Goal: Navigation & Orientation: Find specific page/section

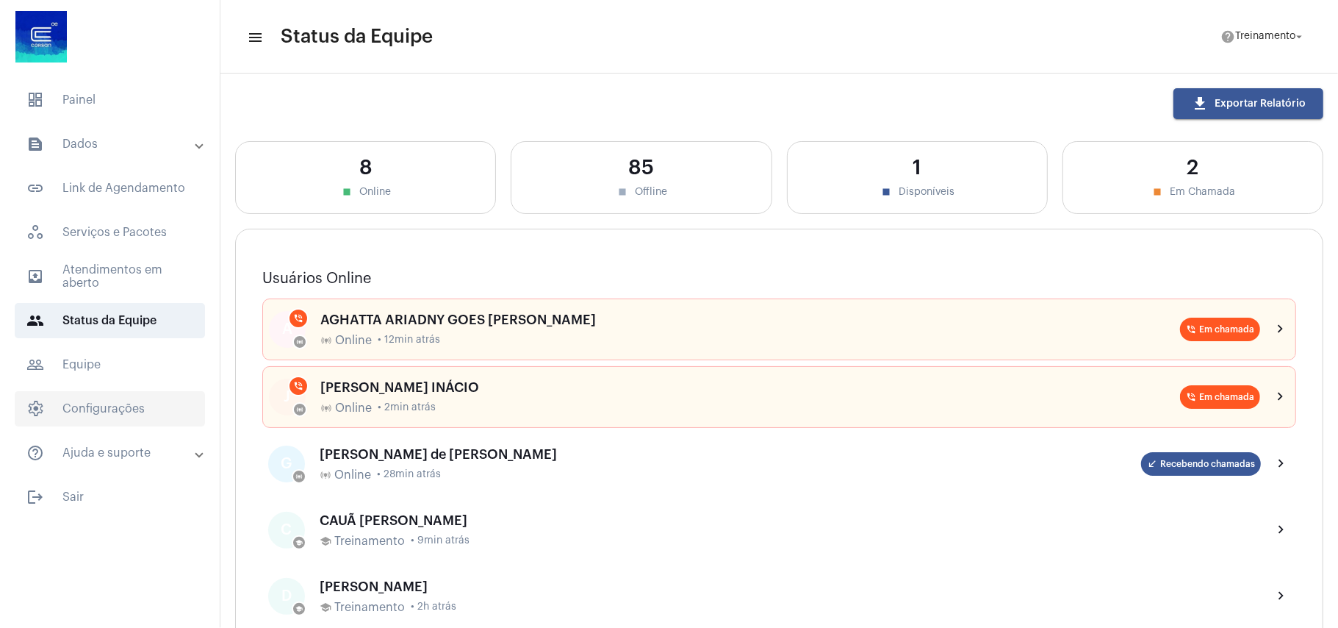
scroll to position [196, 0]
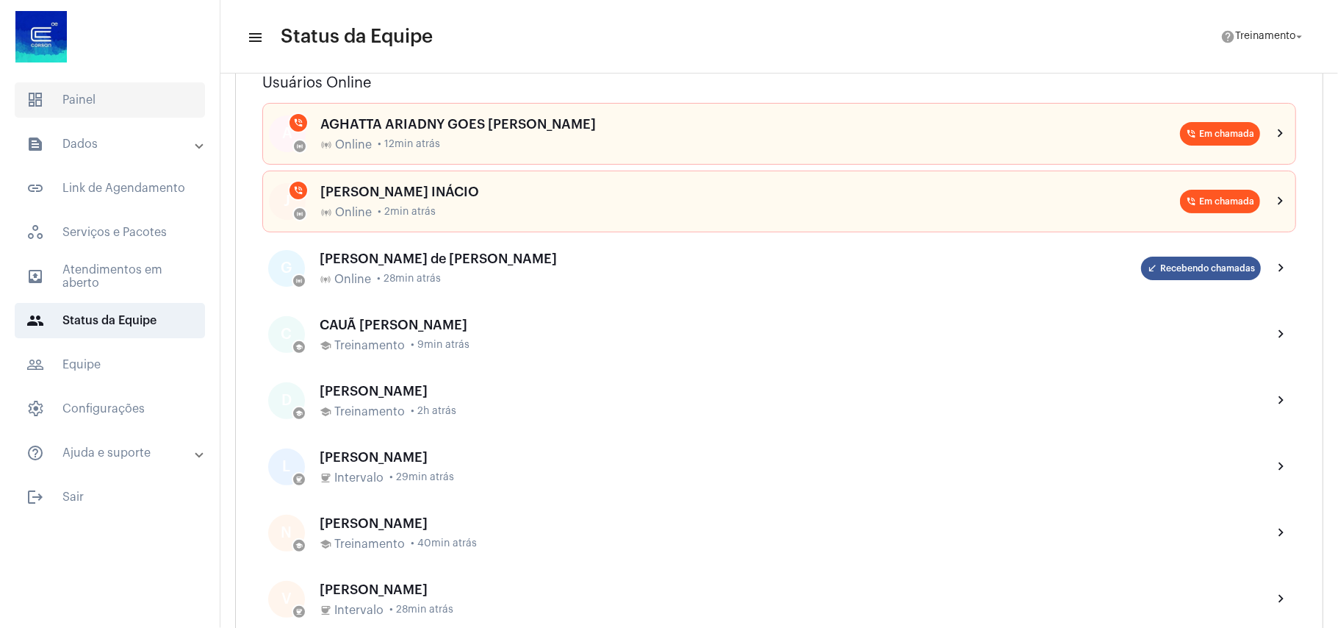
click at [116, 89] on span "dashboard Painel" at bounding box center [110, 99] width 190 height 35
